Goal: Find specific page/section: Find specific page/section

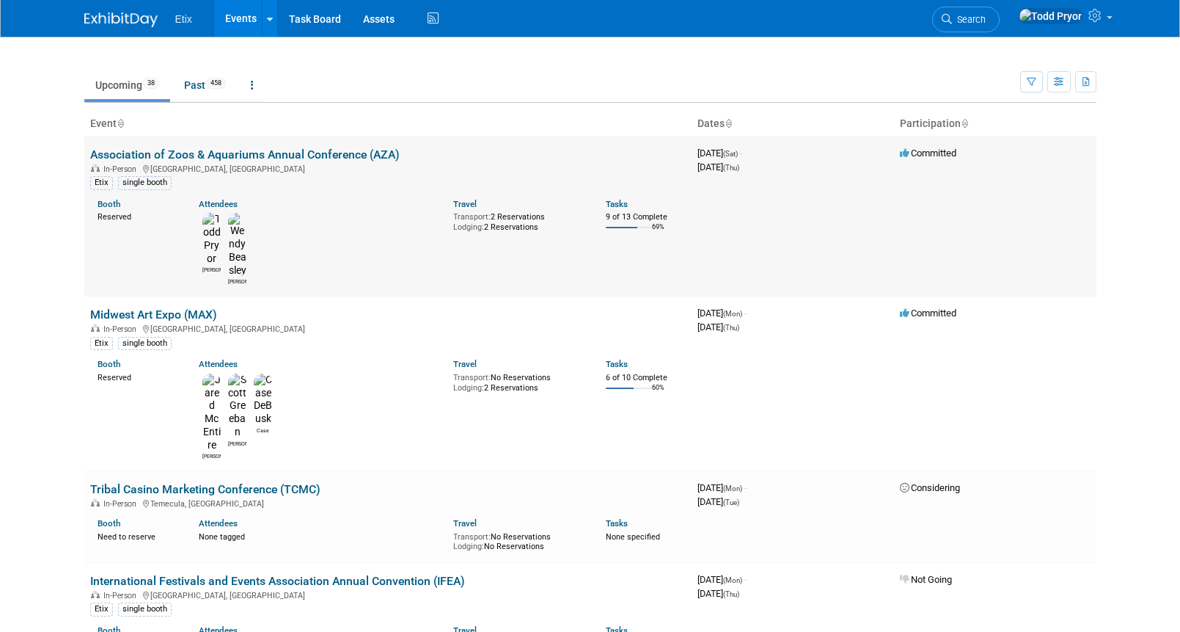
click at [343, 150] on link "Association of Zoos & Aquariums Annual Conference (AZA)" at bounding box center [245, 154] width 310 height 14
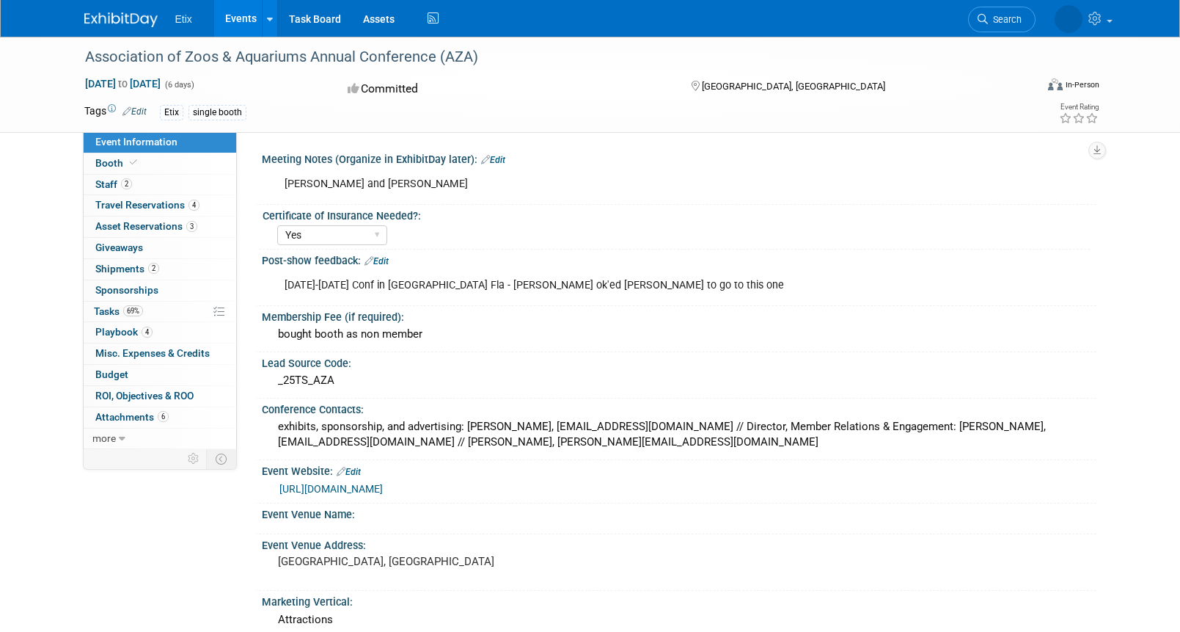
select select "Yes"
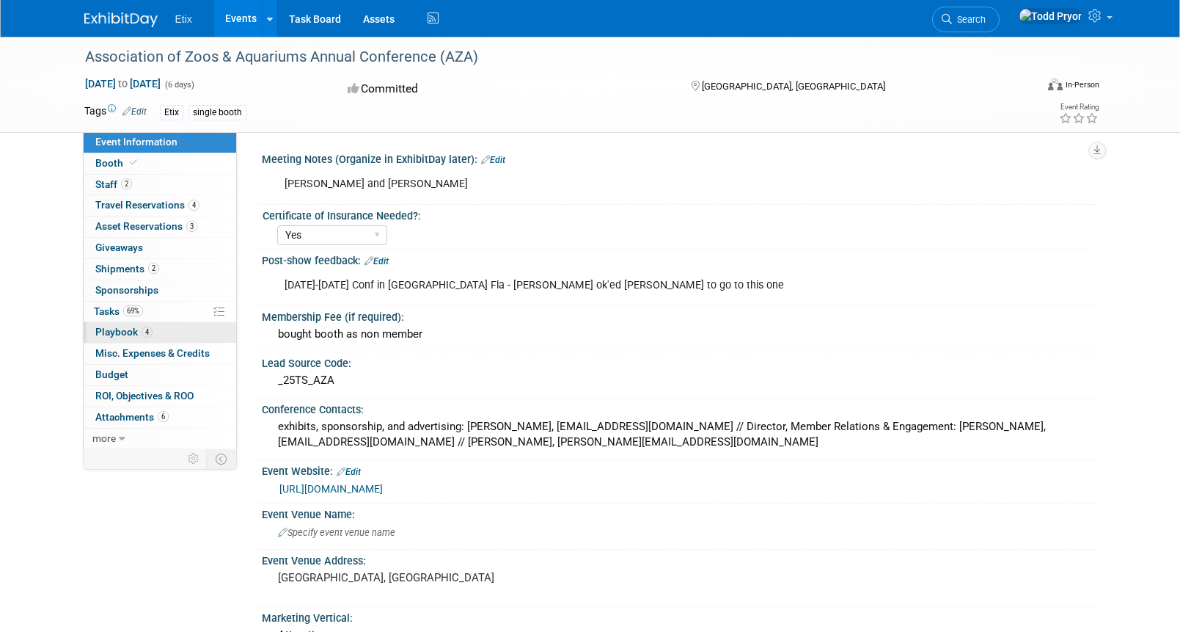
click at [113, 324] on link "4 Playbook 4" at bounding box center [160, 332] width 153 height 21
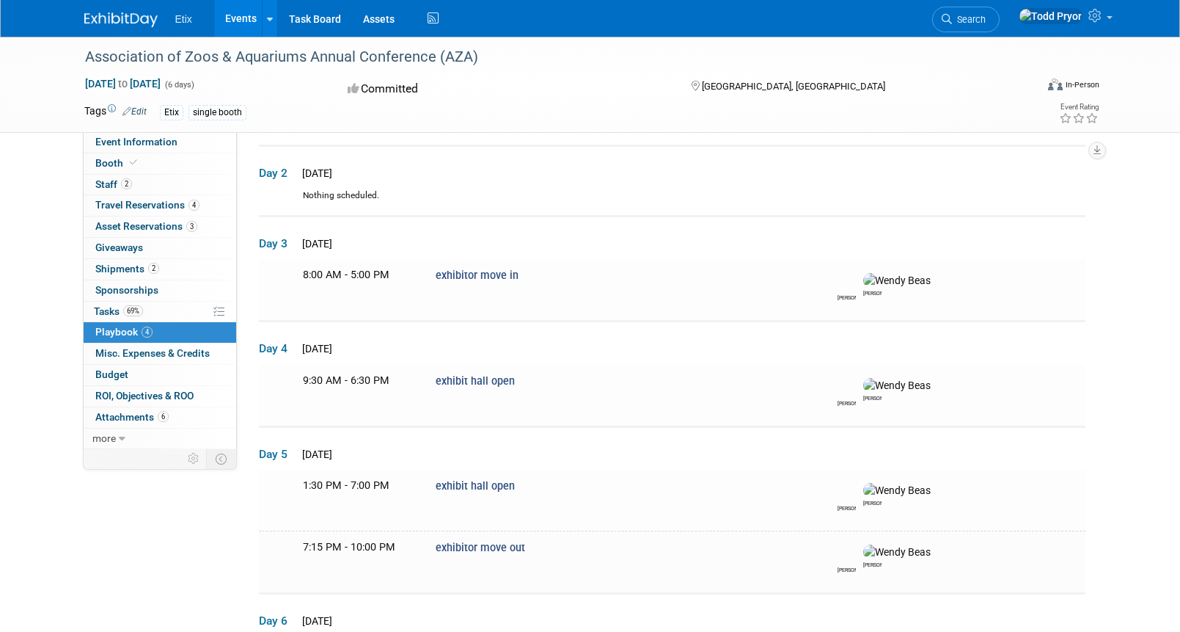
scroll to position [114, 0]
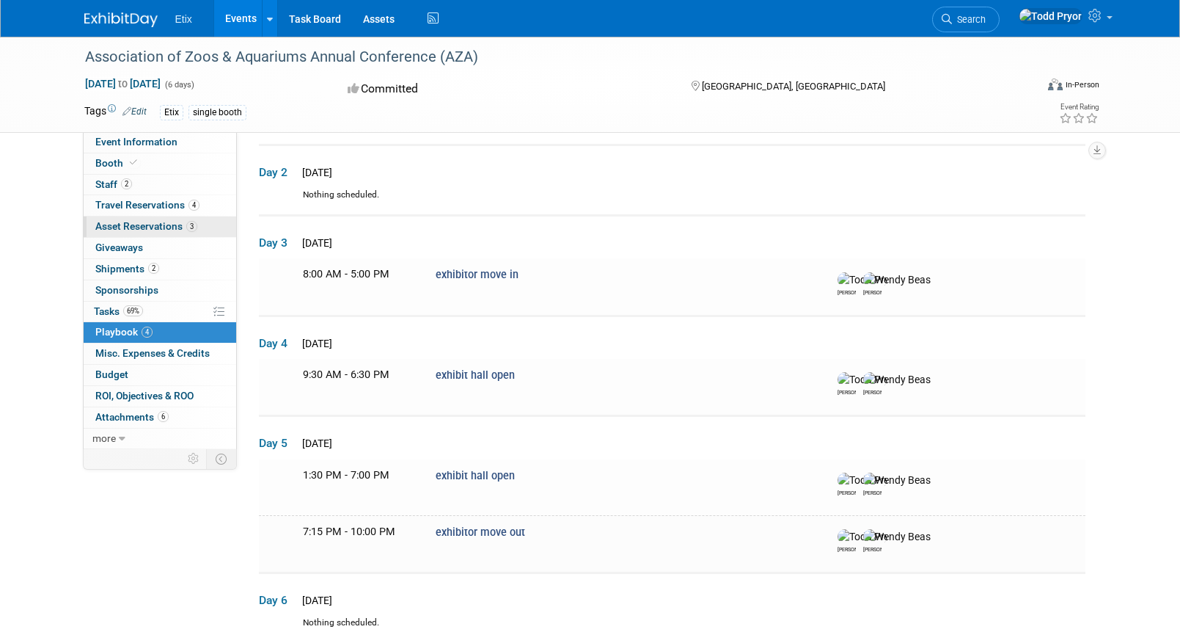
click at [119, 230] on span "Asset Reservations 3" at bounding box center [146, 226] width 102 height 12
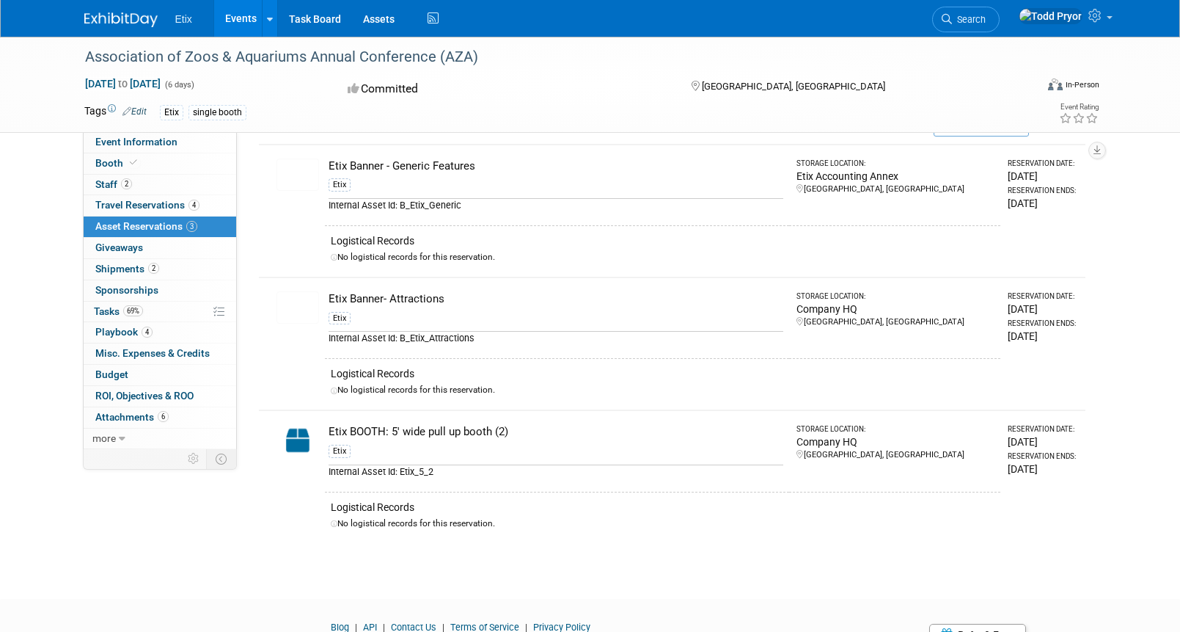
scroll to position [0, 0]
